Goal: Entertainment & Leisure: Consume media (video, audio)

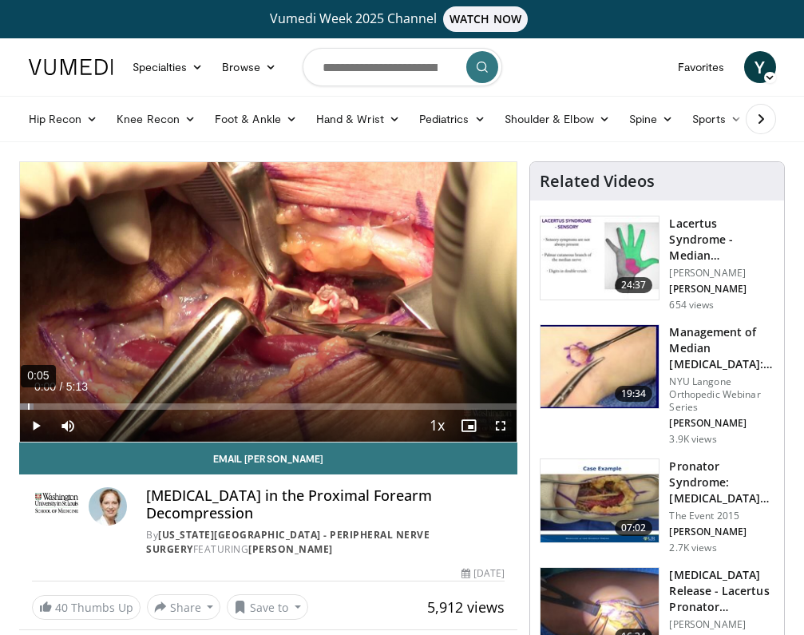
click at [28, 407] on div "0:05" at bounding box center [29, 406] width 2 height 6
click at [38, 425] on span "Video Player" at bounding box center [36, 426] width 32 height 32
click at [46, 408] on div "0:16" at bounding box center [47, 406] width 2 height 6
click at [60, 407] on div "0:25" at bounding box center [61, 406] width 2 height 6
click at [74, 403] on div "0:34" at bounding box center [75, 406] width 2 height 6
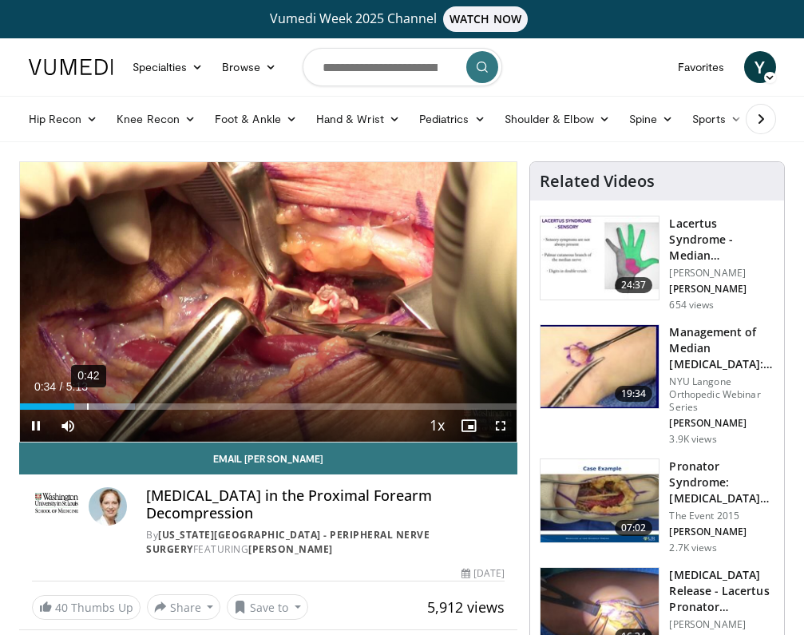
click at [87, 403] on div "0:42" at bounding box center [88, 406] width 2 height 6
click at [101, 403] on div "0:50" at bounding box center [102, 406] width 2 height 6
click at [119, 397] on div "10 seconds Tap to unmute" at bounding box center [268, 301] width 497 height 279
click at [126, 402] on div "Loaded : 35.06% 1:07 0:51" at bounding box center [268, 401] width 497 height 15
click at [150, 398] on div "Loaded : 35.06% 1:21 1:07" at bounding box center [268, 401] width 497 height 15
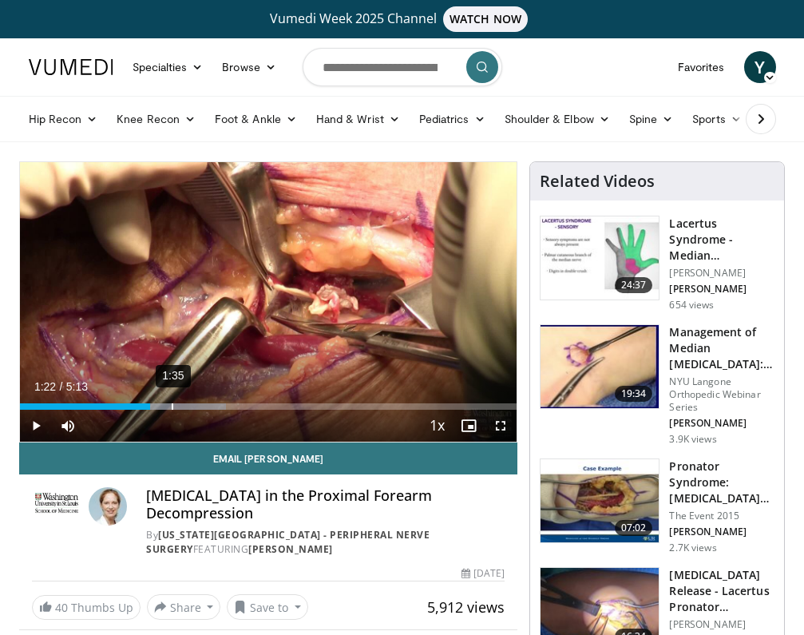
click at [172, 398] on div "Loaded : 41.43% 1:35 1:22" at bounding box center [268, 401] width 497 height 15
click at [188, 403] on div "1:45" at bounding box center [189, 406] width 2 height 6
click at [32, 426] on span "Video Player" at bounding box center [36, 426] width 32 height 32
click at [200, 403] on div "1:53" at bounding box center [201, 406] width 2 height 6
click at [220, 401] on div "Loaded : 62.61% 2:06 1:53" at bounding box center [268, 401] width 497 height 15
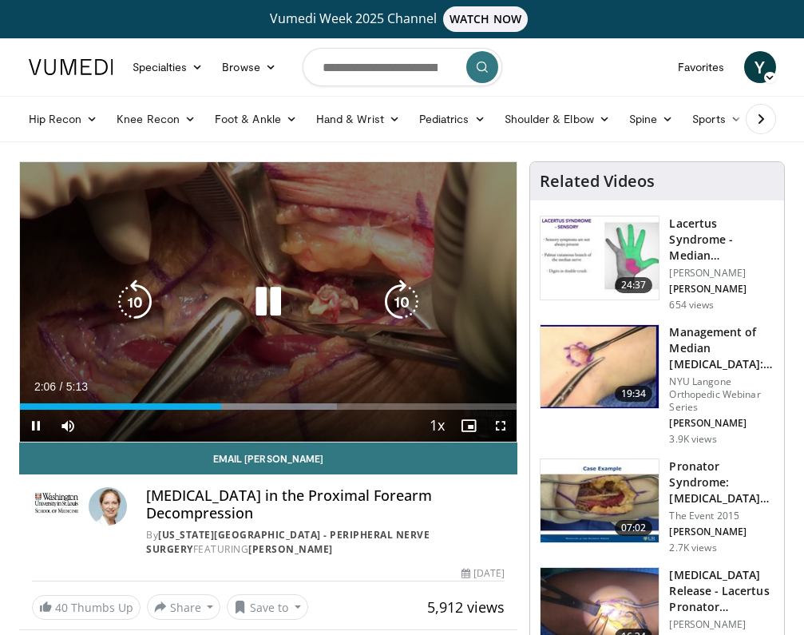
click at [232, 399] on div "Loaded : 63.75% 2:06 2:07" at bounding box center [268, 401] width 497 height 15
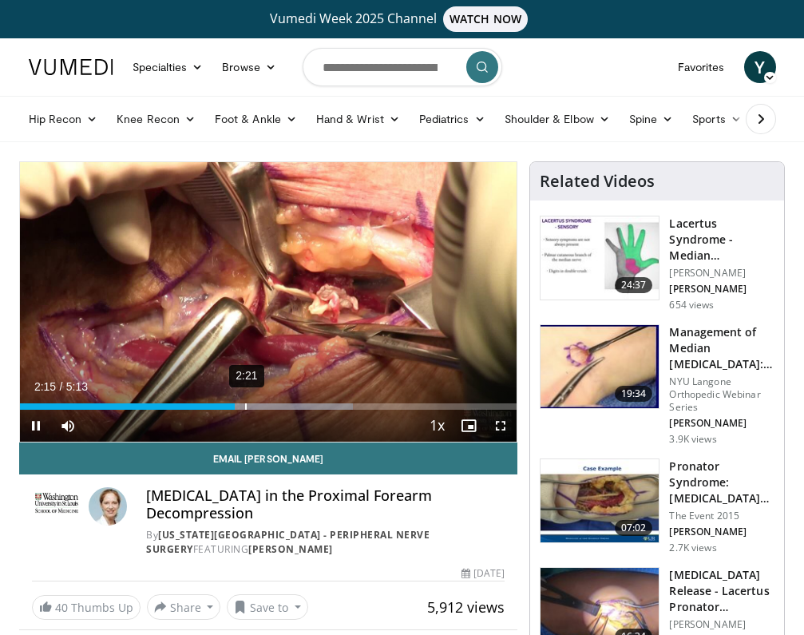
click at [244, 402] on div "Loaded : 66.94% 2:21 2:15" at bounding box center [268, 401] width 497 height 15
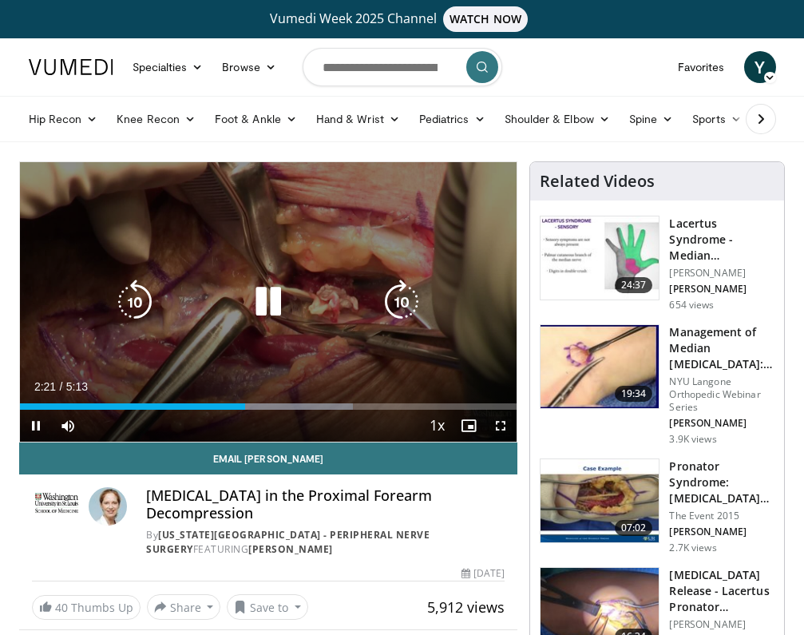
click at [261, 402] on div "Loaded : 66.94% 2:21 2:22" at bounding box center [268, 401] width 497 height 15
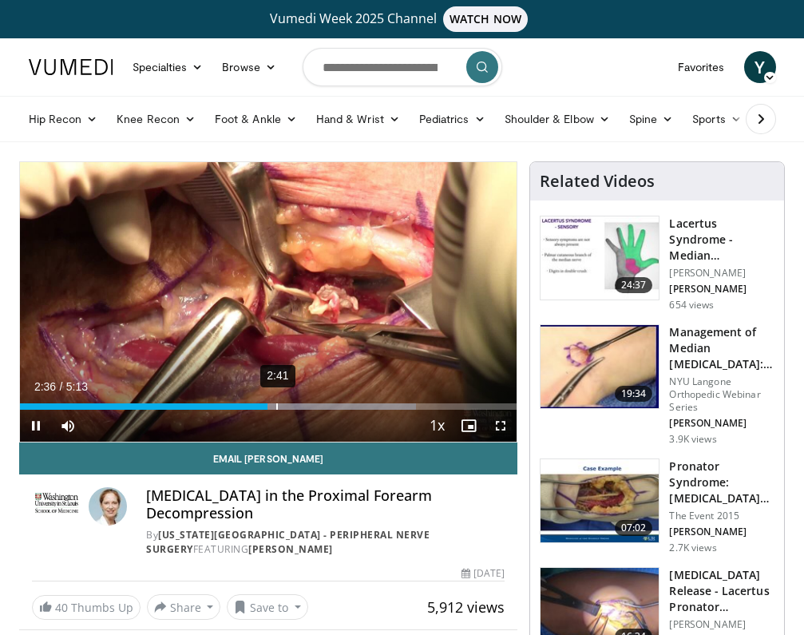
click at [276, 404] on div "2:41" at bounding box center [277, 406] width 2 height 6
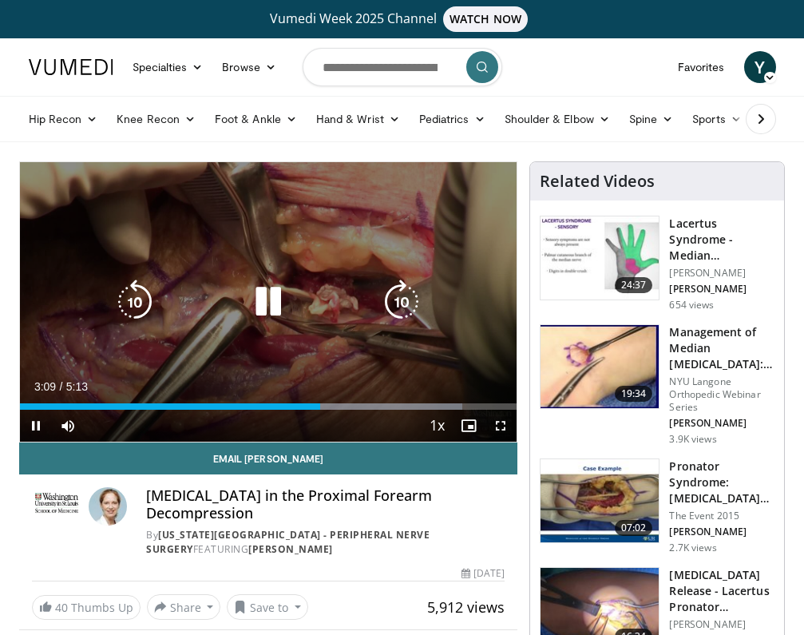
click at [270, 305] on icon "Video Player" at bounding box center [268, 301] width 45 height 45
